Goal: Task Accomplishment & Management: Use online tool/utility

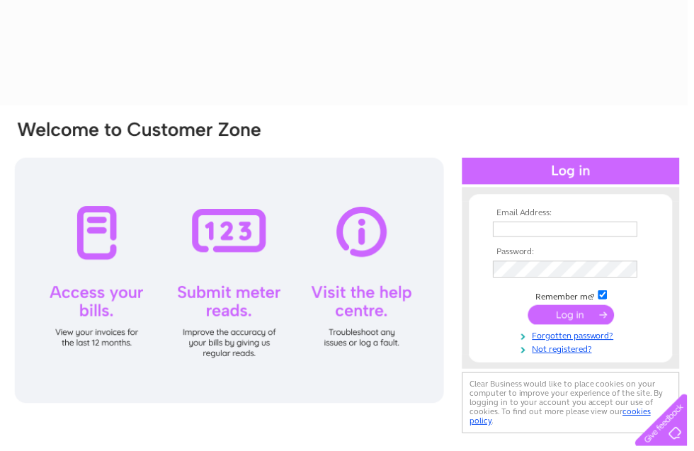
click at [547, 234] on input "text" at bounding box center [571, 232] width 146 height 16
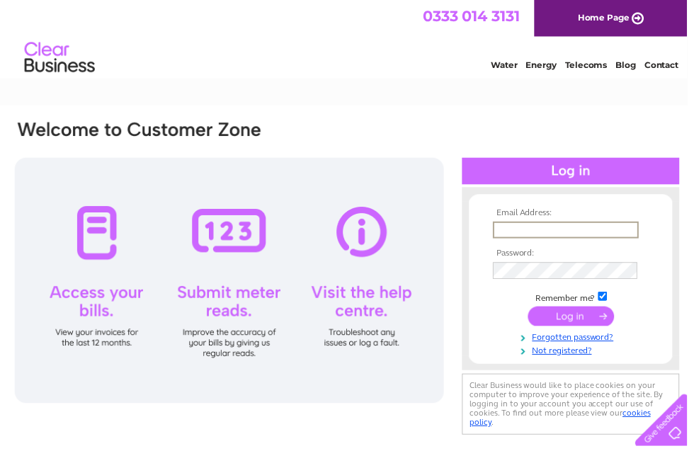
scroll to position [142, 0]
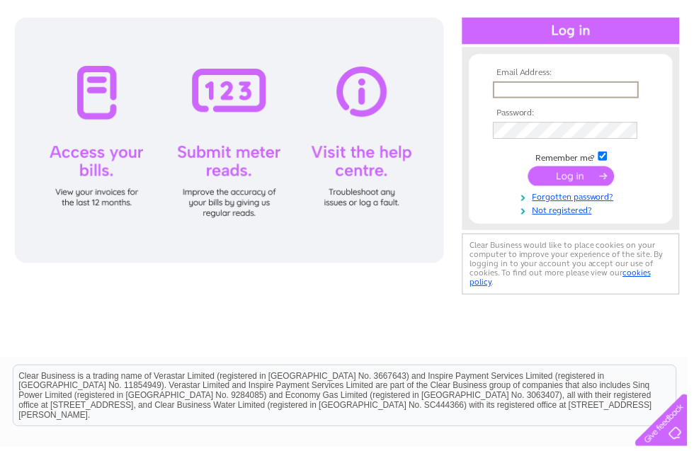
type input "Orchidshoes@icloud.com"
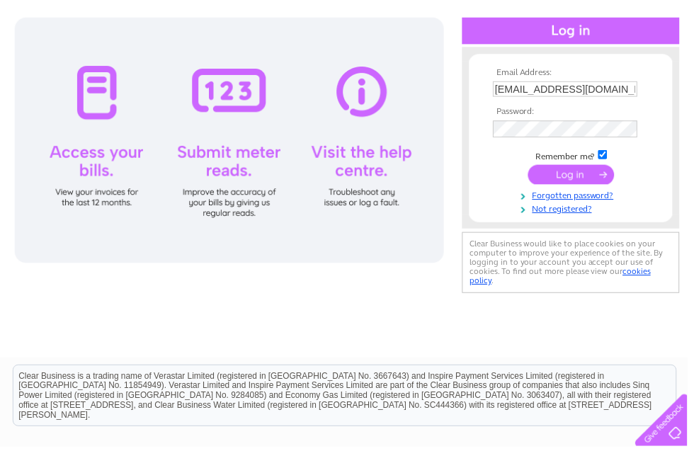
click at [580, 184] on input "submit" at bounding box center [576, 176] width 87 height 20
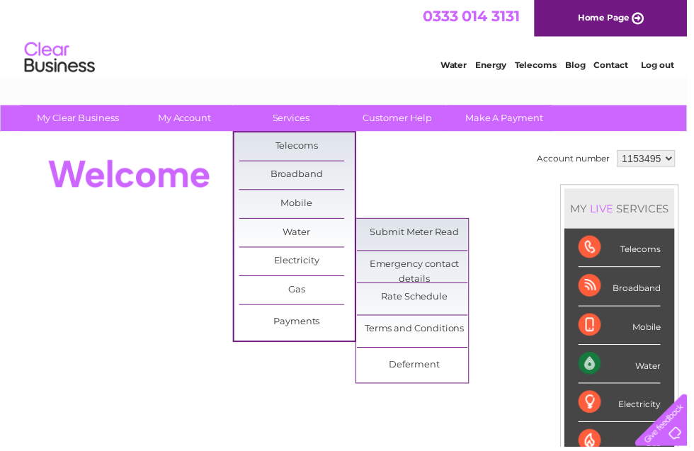
click at [418, 232] on link "Submit Meter Read" at bounding box center [419, 235] width 117 height 28
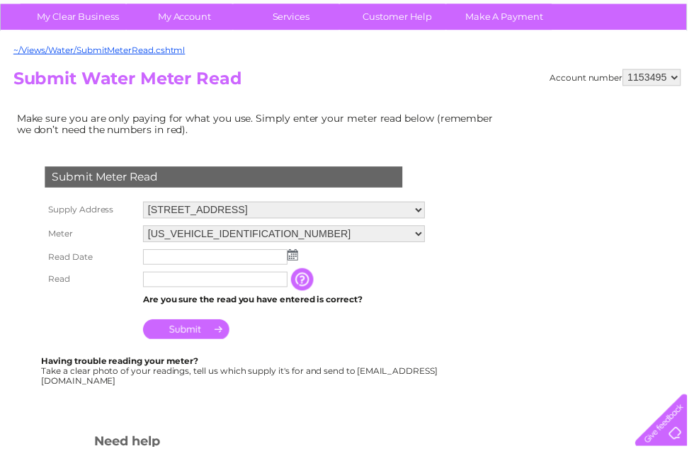
scroll to position [103, 0]
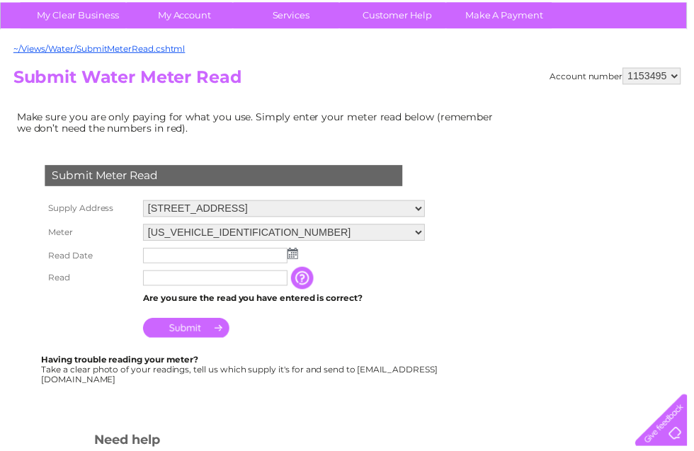
click at [298, 262] on img at bounding box center [295, 256] width 11 height 11
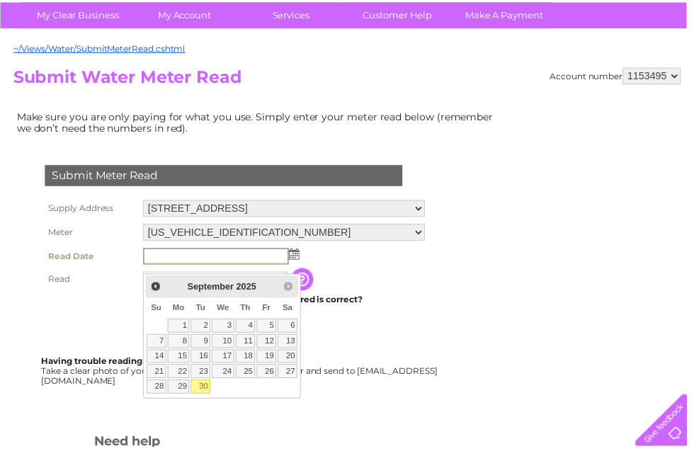
click at [205, 394] on link "30" at bounding box center [203, 391] width 20 height 14
type input "2025/09/30"
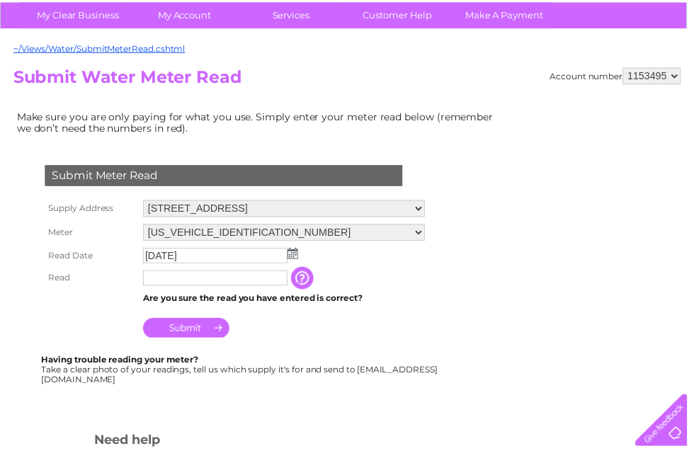
click at [168, 288] on input "text" at bounding box center [218, 281] width 146 height 16
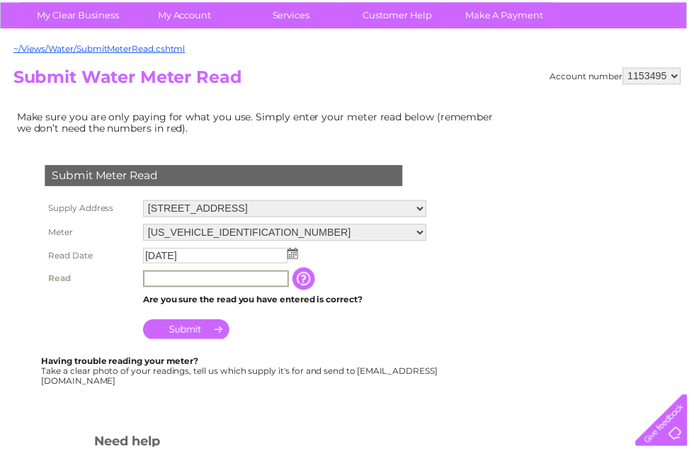
scroll to position [285, 0]
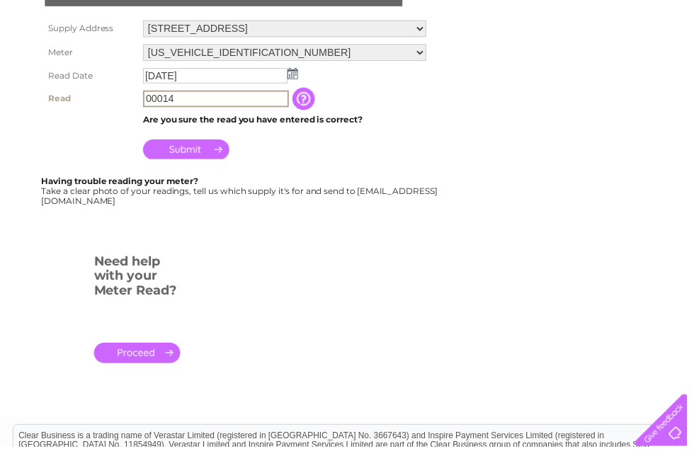
type input "00014"
click at [207, 161] on input "Submit" at bounding box center [188, 151] width 87 height 20
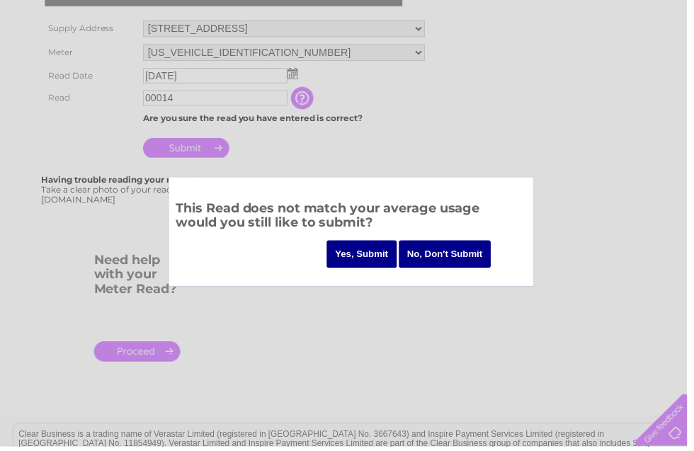
click at [361, 248] on input "Yes, Submit" at bounding box center [365, 257] width 71 height 28
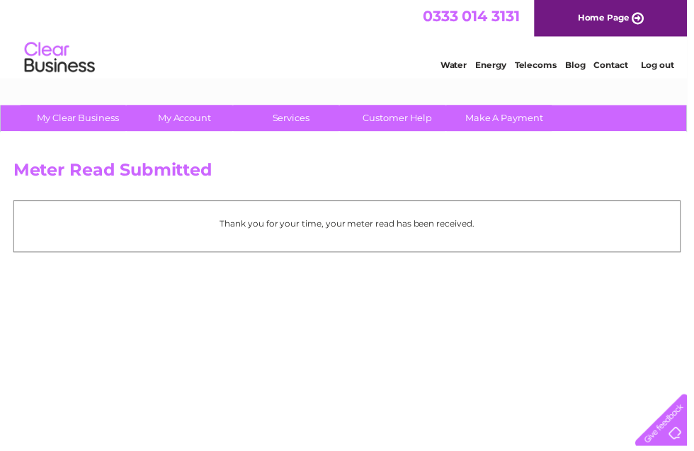
click at [670, 64] on link "Log out" at bounding box center [663, 65] width 33 height 11
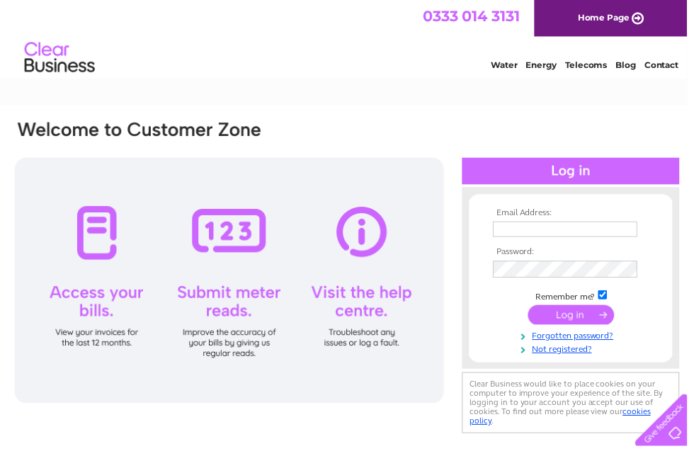
click at [550, 231] on input "text" at bounding box center [571, 232] width 146 height 16
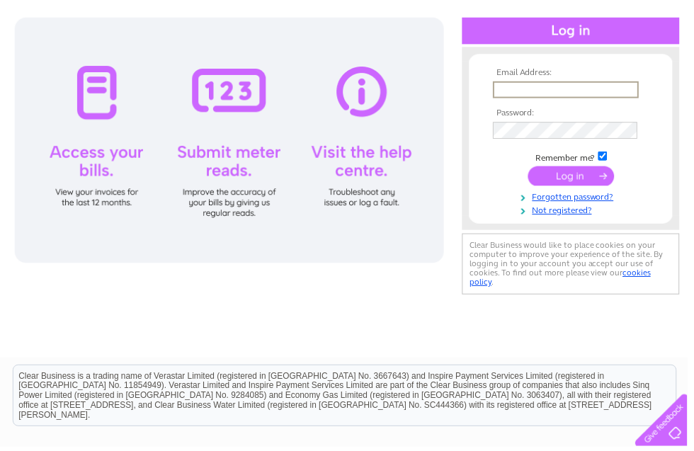
type input "Orchidshoes@hotmail.co.uk"
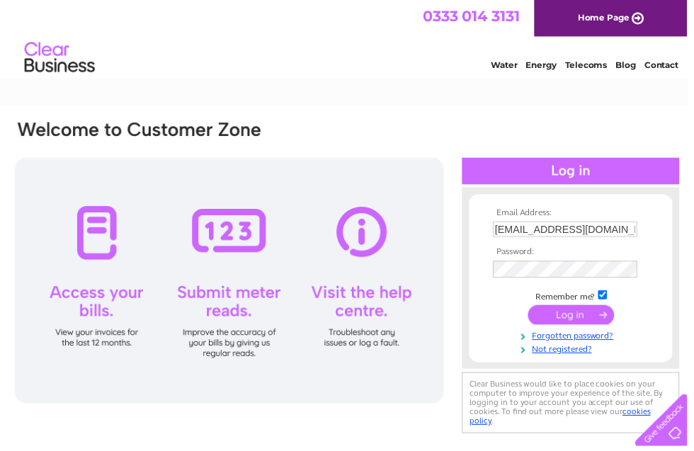
scroll to position [0, 0]
click at [572, 328] on input "submit" at bounding box center [576, 318] width 87 height 20
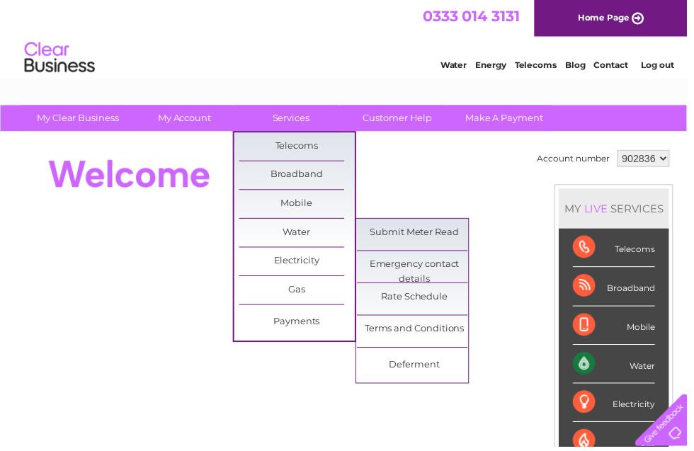
click at [426, 235] on link "Submit Meter Read" at bounding box center [419, 235] width 117 height 28
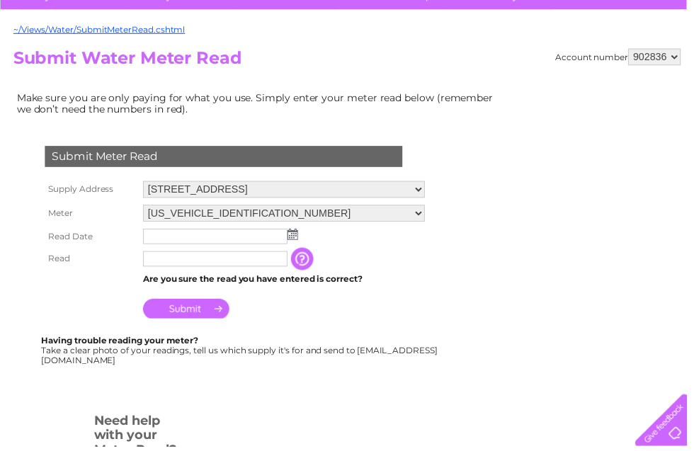
scroll to position [123, 0]
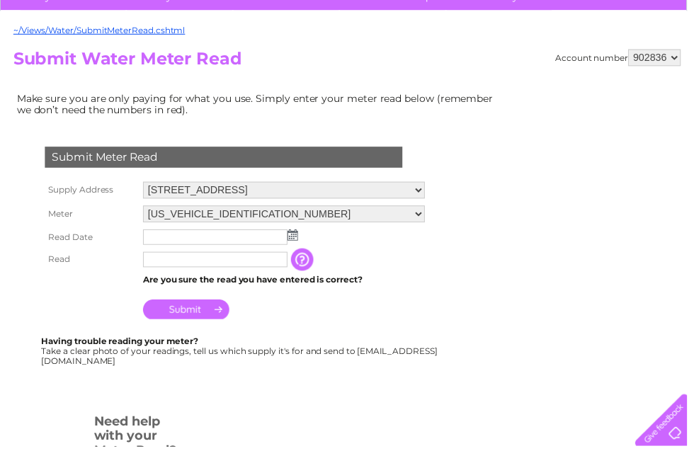
click at [294, 243] on img at bounding box center [295, 237] width 11 height 11
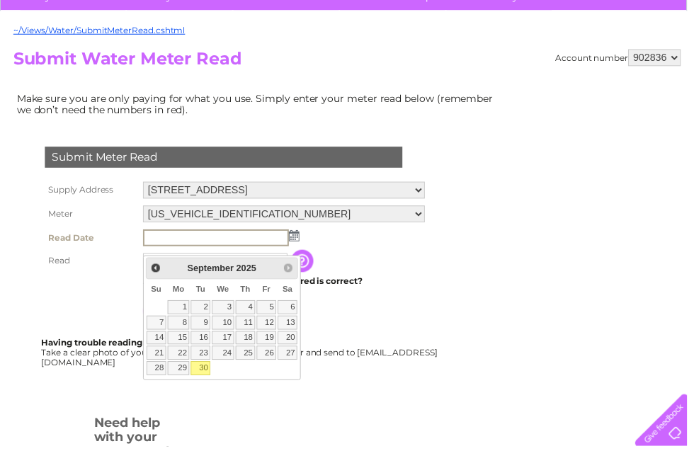
click at [207, 375] on link "30" at bounding box center [203, 372] width 20 height 14
type input "2025/09/30"
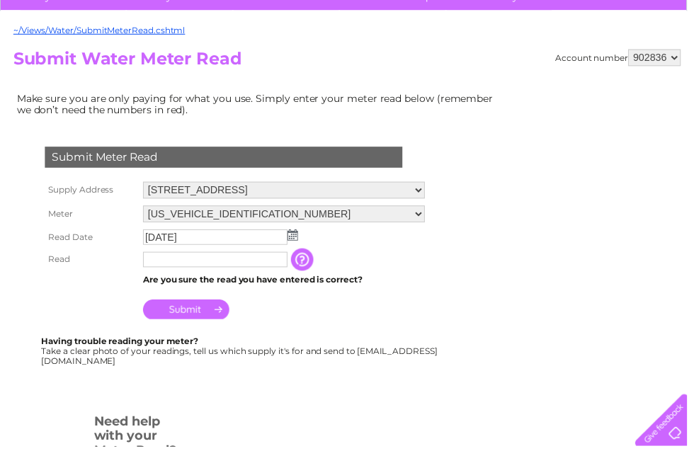
click at [204, 270] on input "text" at bounding box center [218, 262] width 146 height 16
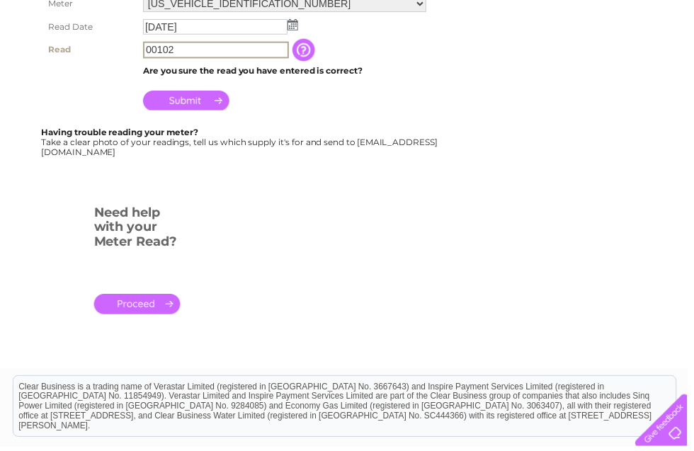
scroll to position [341, 0]
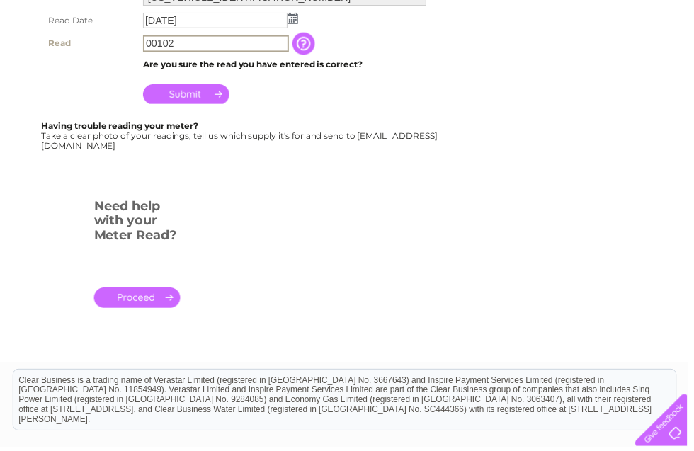
type input "00102"
click at [210, 105] on input "Submit" at bounding box center [188, 95] width 87 height 20
